Goal: Task Accomplishment & Management: Use online tool/utility

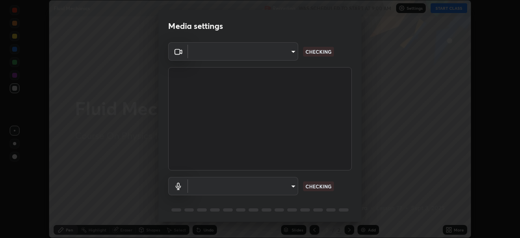
scroll to position [238, 520]
type input "9c5db0e3d6bf80210af106929d999d9f929c5ea5bbb961195660b7f823e2c793"
type input "22c1d869aecfd3d36f0147c418b968e6b54a0c83415733e916fccb1600945d69"
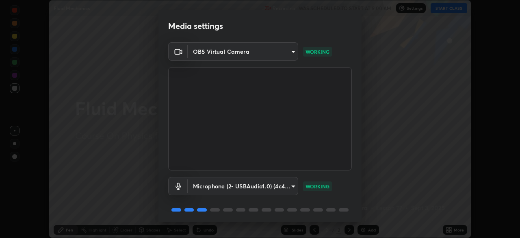
scroll to position [29, 0]
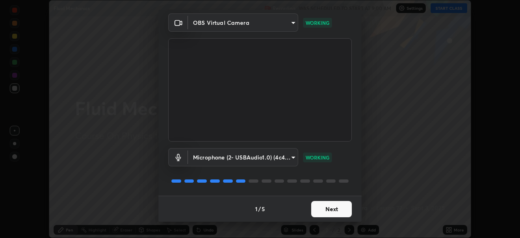
click at [326, 213] on button "Next" at bounding box center [331, 209] width 41 height 16
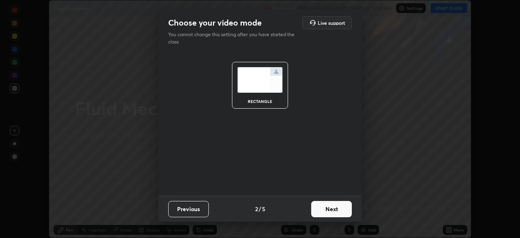
click at [327, 210] on button "Next" at bounding box center [331, 209] width 41 height 16
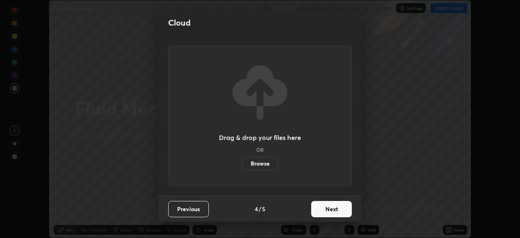
click at [330, 211] on button "Next" at bounding box center [331, 209] width 41 height 16
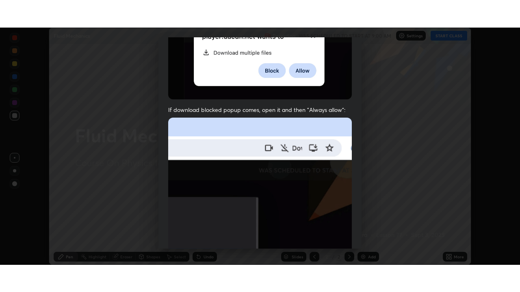
scroll to position [195, 0]
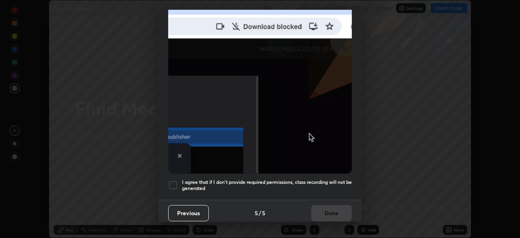
click at [177, 181] on div at bounding box center [173, 185] width 10 height 10
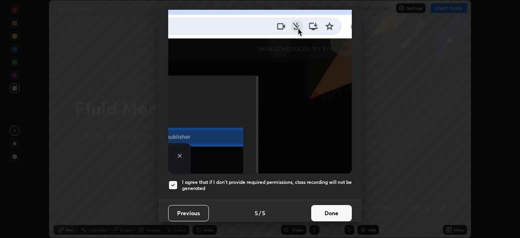
click at [338, 210] on button "Done" at bounding box center [331, 213] width 41 height 16
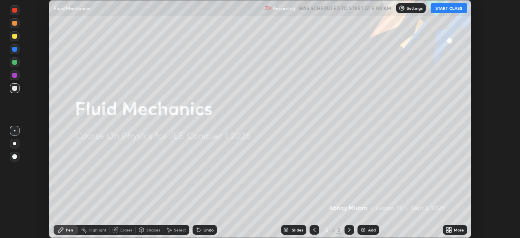
click at [444, 9] on button "START CLASS" at bounding box center [449, 8] width 37 height 10
click at [456, 231] on div "More" at bounding box center [459, 229] width 10 height 4
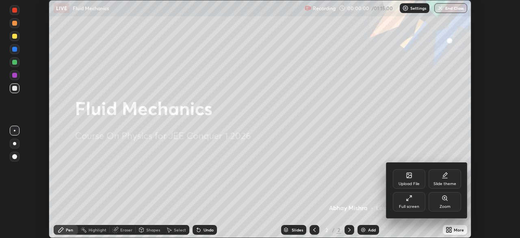
click at [416, 205] on div "Full screen" at bounding box center [409, 206] width 20 height 4
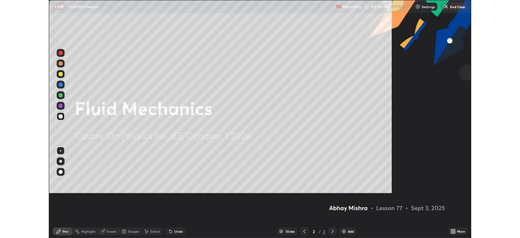
scroll to position [292, 520]
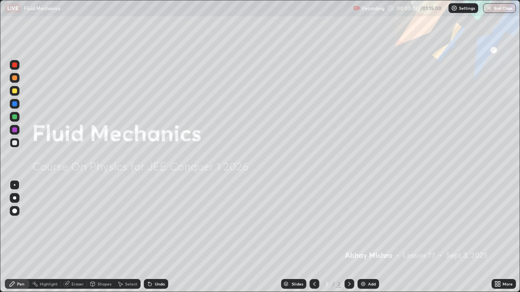
click at [367, 237] on div "Add" at bounding box center [368, 284] width 22 height 10
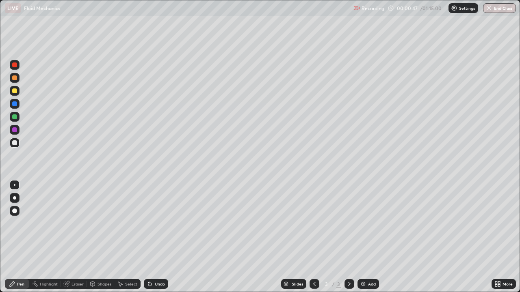
click at [16, 93] on div at bounding box center [14, 91] width 5 height 5
click at [158, 237] on div "Undo" at bounding box center [160, 284] width 10 height 4
click at [74, 237] on div "Eraser" at bounding box center [77, 284] width 12 height 4
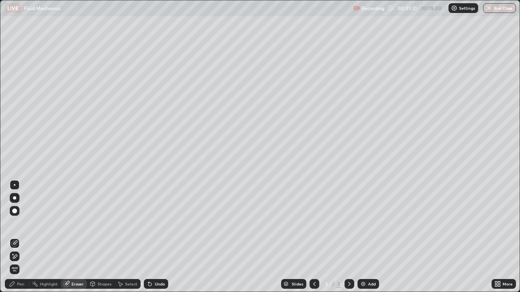
click at [14, 237] on icon at bounding box center [14, 256] width 6 height 7
click at [15, 237] on icon at bounding box center [14, 256] width 6 height 7
click at [12, 237] on icon at bounding box center [12, 284] width 5 height 5
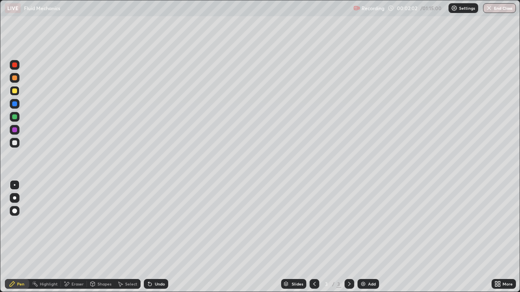
click at [13, 141] on div at bounding box center [14, 143] width 5 height 5
click at [369, 237] on div "Add" at bounding box center [372, 284] width 8 height 4
click at [13, 91] on div at bounding box center [14, 91] width 5 height 5
click at [15, 91] on div at bounding box center [14, 91] width 5 height 5
click at [14, 128] on div at bounding box center [14, 130] width 5 height 5
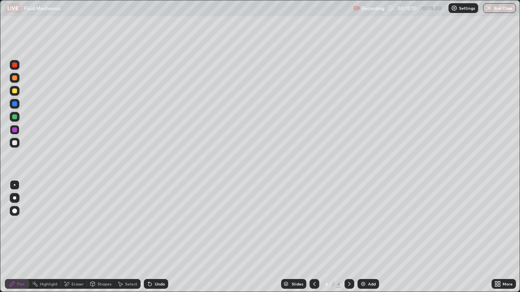
click at [16, 144] on div at bounding box center [14, 143] width 5 height 5
click at [149, 237] on icon at bounding box center [149, 284] width 3 height 3
click at [366, 237] on div "Add" at bounding box center [368, 284] width 22 height 10
click at [155, 237] on div "Undo" at bounding box center [160, 284] width 10 height 4
click at [69, 237] on div "Eraser" at bounding box center [74, 284] width 26 height 10
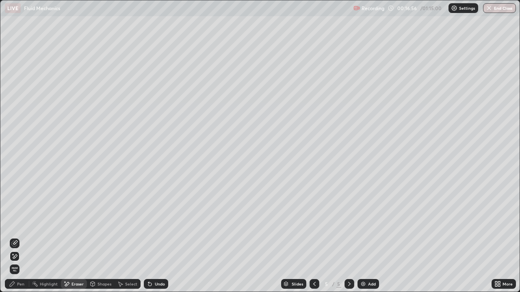
click at [14, 237] on icon at bounding box center [15, 243] width 4 height 4
click at [17, 237] on div "Pen" at bounding box center [17, 284] width 24 height 10
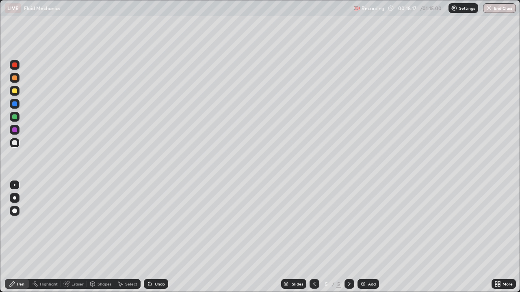
click at [16, 91] on div at bounding box center [14, 91] width 5 height 5
click at [155, 237] on div "Undo" at bounding box center [156, 284] width 24 height 10
click at [155, 237] on div "Undo" at bounding box center [160, 284] width 10 height 4
click at [157, 237] on div "Undo" at bounding box center [160, 284] width 10 height 4
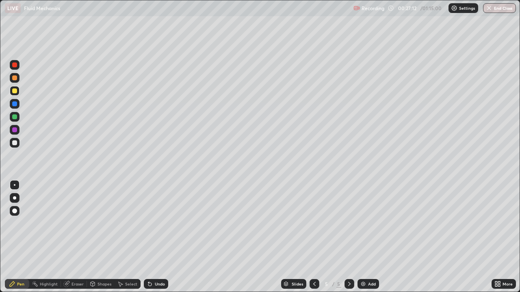
click at [363, 237] on img at bounding box center [363, 284] width 6 height 6
click at [157, 237] on div "Undo" at bounding box center [160, 284] width 10 height 4
click at [152, 237] on div "Undo" at bounding box center [156, 284] width 24 height 10
click at [160, 237] on div "Undo" at bounding box center [156, 284] width 24 height 10
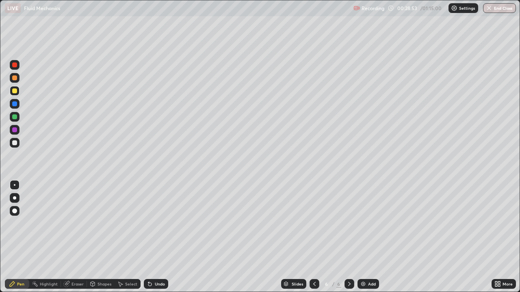
click at [157, 237] on div "Undo" at bounding box center [160, 284] width 10 height 4
click at [158, 237] on div "Undo" at bounding box center [160, 284] width 10 height 4
click at [366, 237] on div "Add" at bounding box center [368, 284] width 22 height 10
click at [15, 143] on div at bounding box center [14, 143] width 5 height 5
click at [160, 237] on div "Undo" at bounding box center [156, 284] width 24 height 10
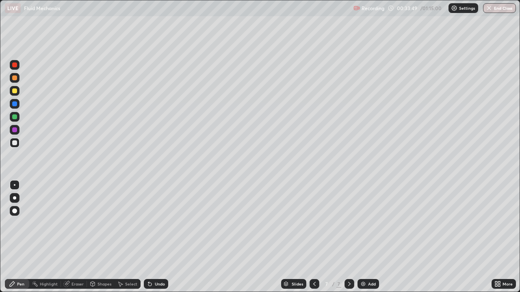
click at [13, 91] on div at bounding box center [14, 91] width 5 height 5
click at [13, 144] on div at bounding box center [14, 143] width 5 height 5
click at [156, 237] on div "Undo" at bounding box center [160, 284] width 10 height 4
click at [160, 237] on div "Undo" at bounding box center [160, 284] width 10 height 4
click at [156, 237] on div "Undo" at bounding box center [160, 284] width 10 height 4
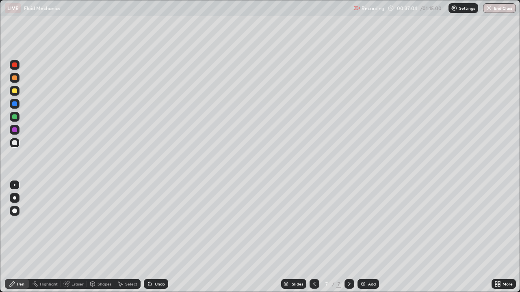
click at [160, 237] on div "Undo" at bounding box center [160, 284] width 10 height 4
click at [158, 237] on div "Undo" at bounding box center [160, 284] width 10 height 4
click at [160, 237] on div "Undo" at bounding box center [160, 284] width 10 height 4
click at [368, 237] on div "Add" at bounding box center [372, 284] width 8 height 4
click at [15, 91] on div at bounding box center [14, 91] width 5 height 5
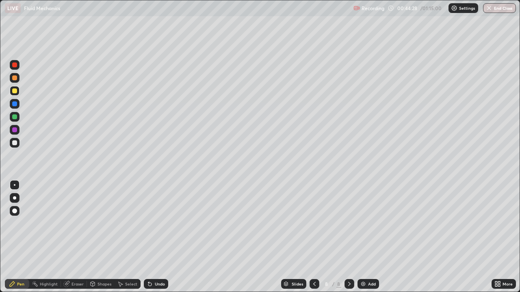
click at [156, 237] on div "Undo" at bounding box center [156, 284] width 24 height 10
click at [155, 237] on div "Undo" at bounding box center [160, 284] width 10 height 4
click at [152, 237] on div "Undo" at bounding box center [156, 284] width 24 height 10
click at [368, 237] on div "Add" at bounding box center [368, 284] width 22 height 10
click at [15, 147] on div at bounding box center [15, 143] width 10 height 10
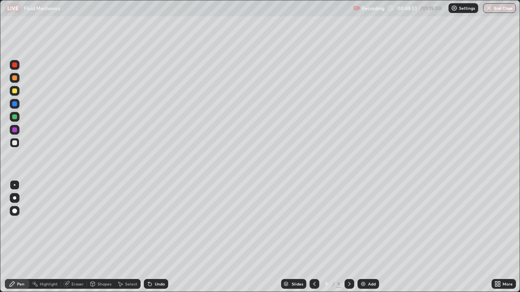
click at [160, 237] on div "Undo" at bounding box center [160, 284] width 10 height 4
click at [16, 93] on div at bounding box center [14, 91] width 5 height 5
click at [68, 237] on div "Eraser" at bounding box center [74, 284] width 26 height 10
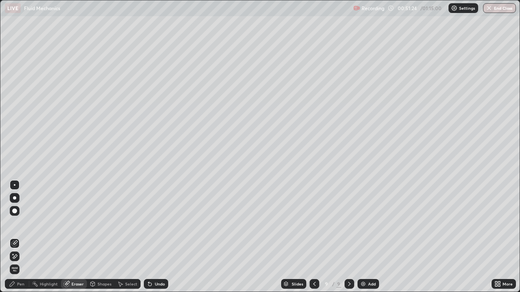
click at [13, 237] on icon at bounding box center [12, 284] width 6 height 6
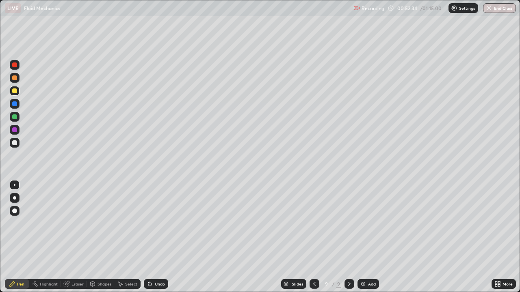
click at [155, 237] on div "Undo" at bounding box center [160, 284] width 10 height 4
click at [367, 237] on div "Add" at bounding box center [368, 284] width 22 height 10
click at [366, 237] on div "Add" at bounding box center [368, 284] width 22 height 10
click at [16, 143] on div at bounding box center [14, 143] width 5 height 5
click at [14, 131] on div at bounding box center [14, 130] width 5 height 5
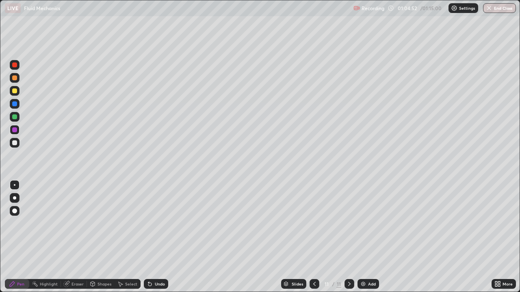
click at [69, 237] on icon at bounding box center [66, 284] width 6 height 6
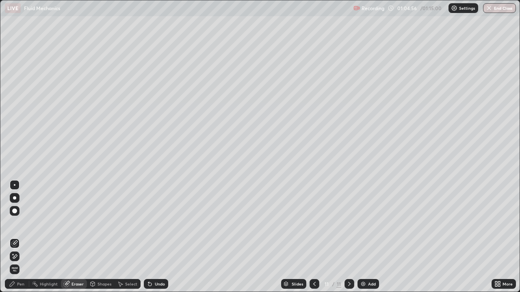
click at [19, 237] on div "Pen" at bounding box center [17, 284] width 24 height 10
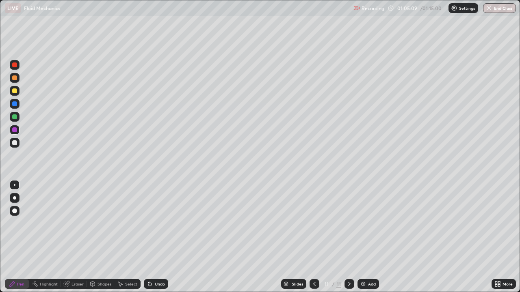
click at [15, 143] on div at bounding box center [14, 143] width 5 height 5
click at [14, 131] on div at bounding box center [14, 130] width 5 height 5
click at [15, 143] on div at bounding box center [14, 143] width 5 height 5
click at [162, 237] on div "Undo" at bounding box center [160, 284] width 10 height 4
click at [72, 237] on div "Eraser" at bounding box center [77, 284] width 12 height 4
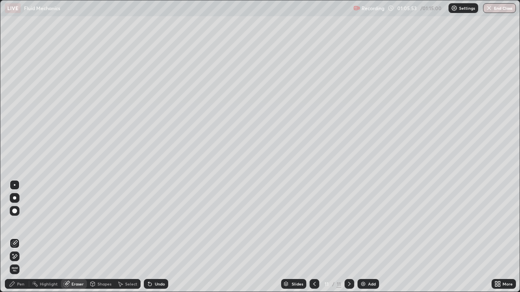
click at [19, 237] on div "Pen" at bounding box center [20, 284] width 7 height 4
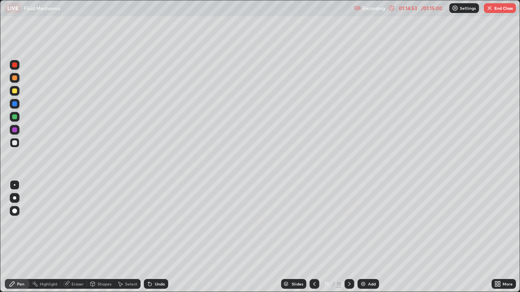
click at [505, 11] on button "End Class" at bounding box center [500, 8] width 32 height 10
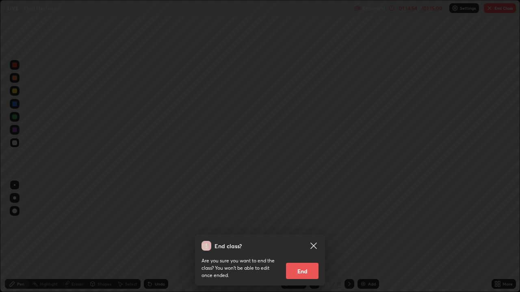
click at [309, 237] on button "End" at bounding box center [302, 271] width 32 height 16
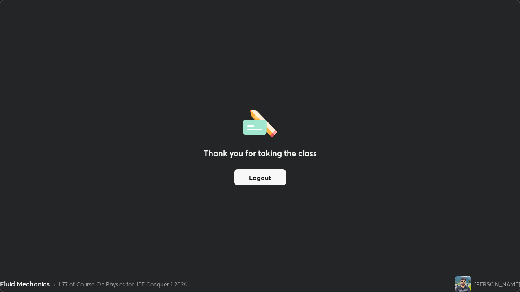
click at [312, 237] on div "Fluid Mechanics • L77 of Course On Physics for JEE Conquer 1 2026" at bounding box center [226, 284] width 452 height 16
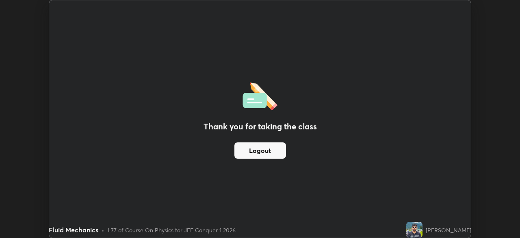
scroll to position [40383, 40100]
